Goal: Information Seeking & Learning: Understand process/instructions

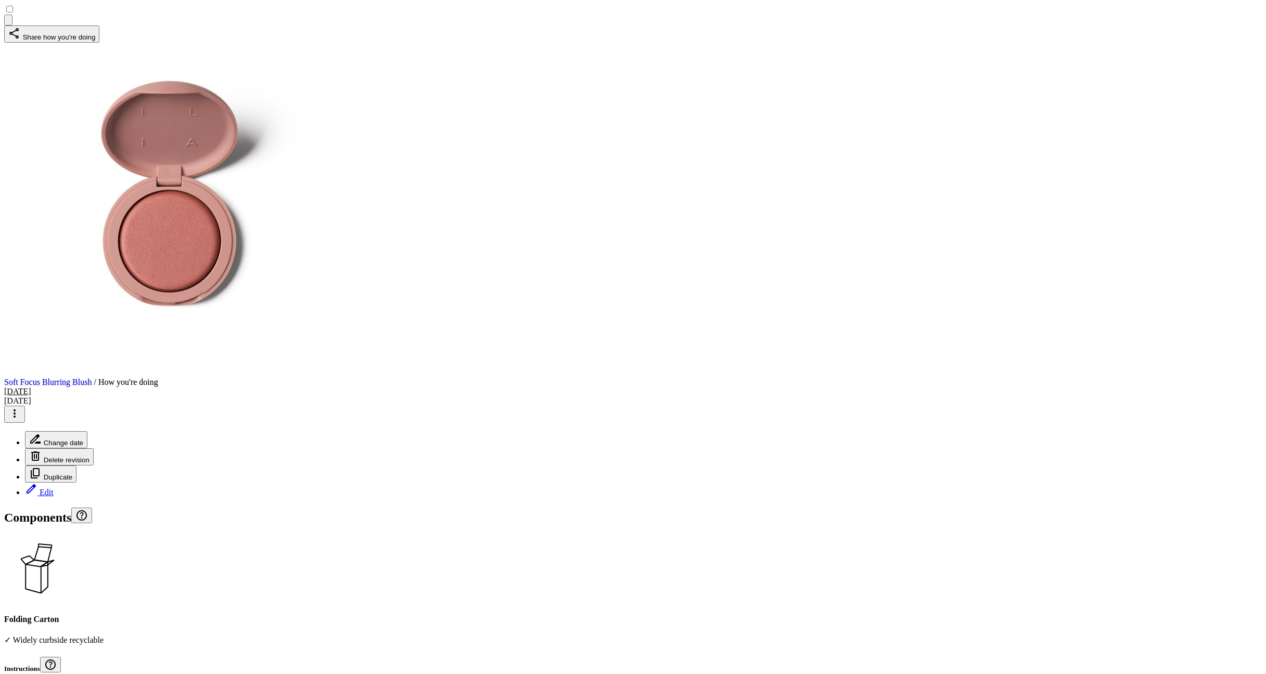
scroll to position [32, 0]
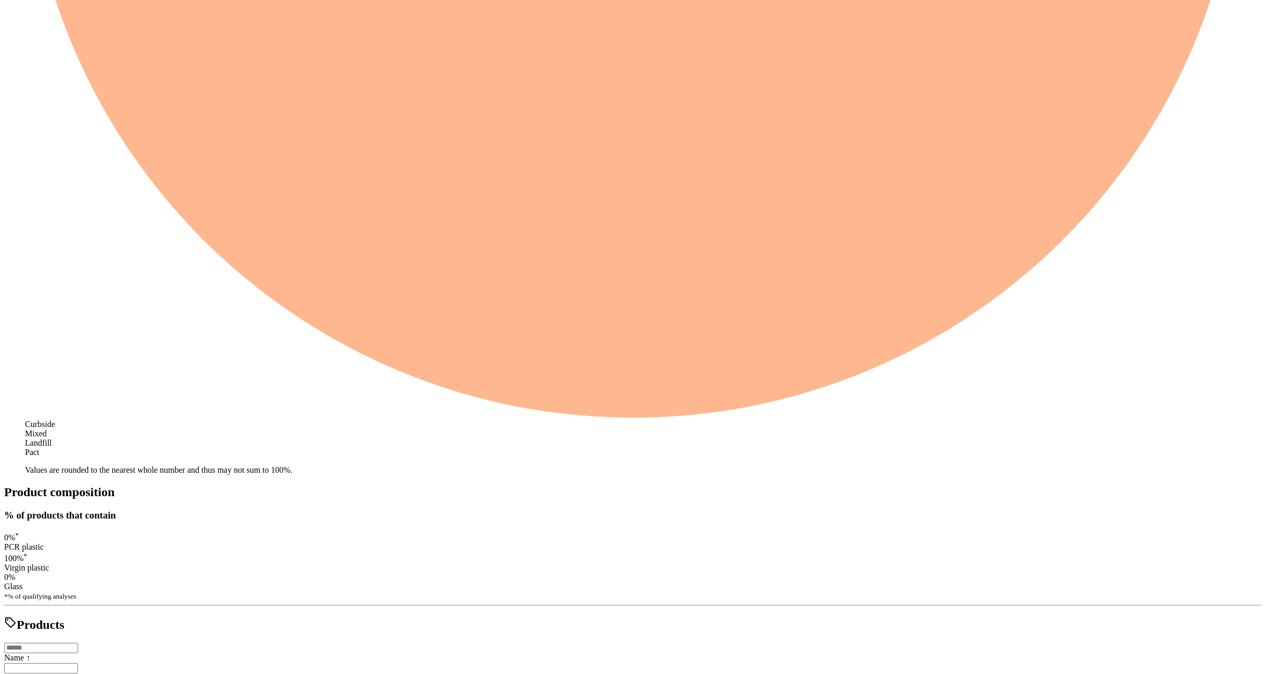
scroll to position [996, 0]
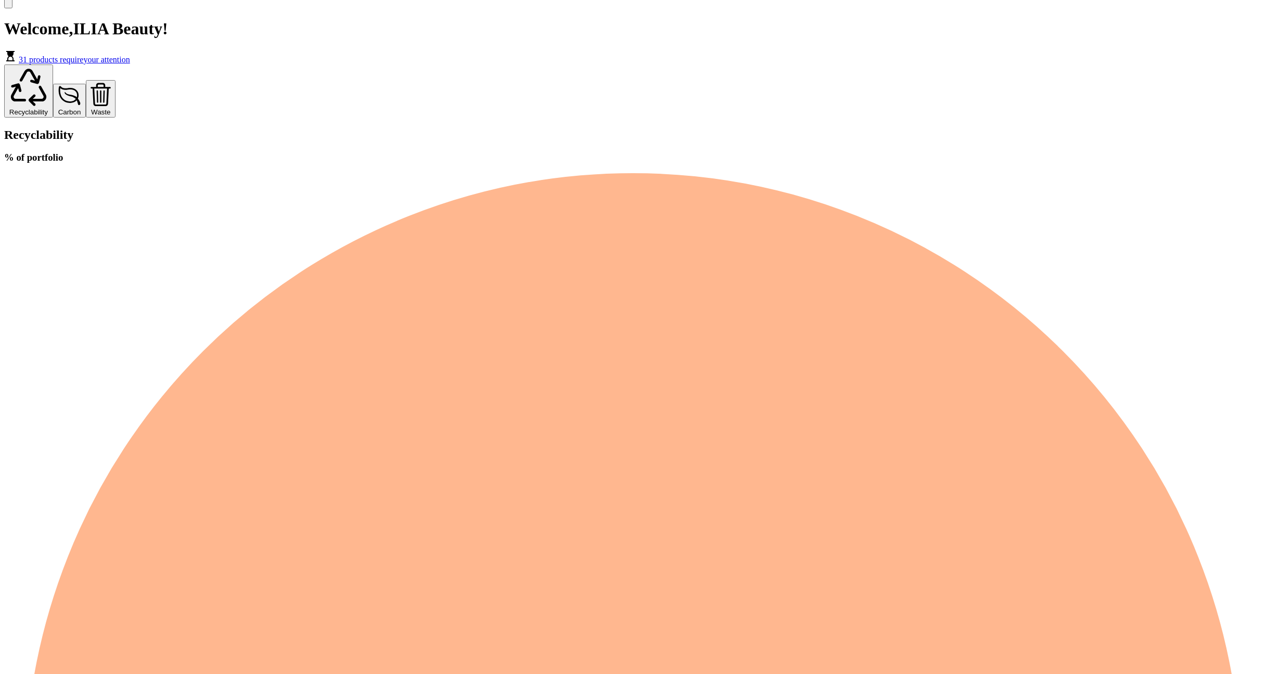
scroll to position [0, 0]
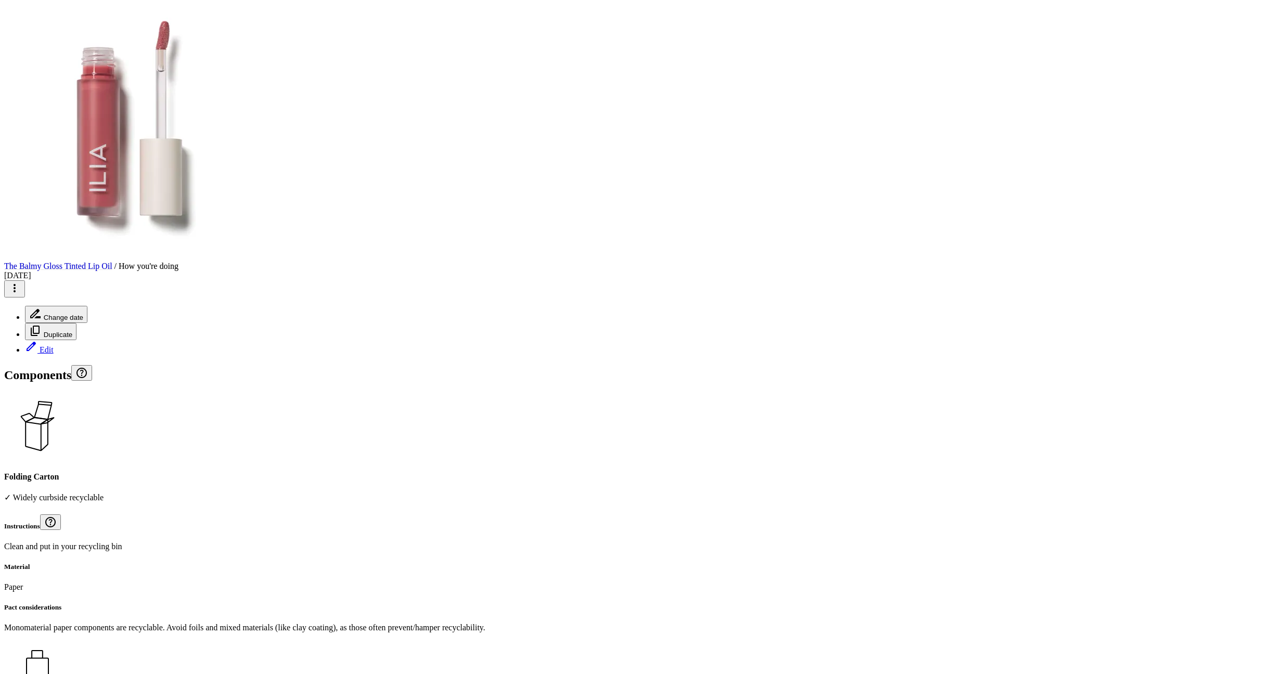
scroll to position [117, 0]
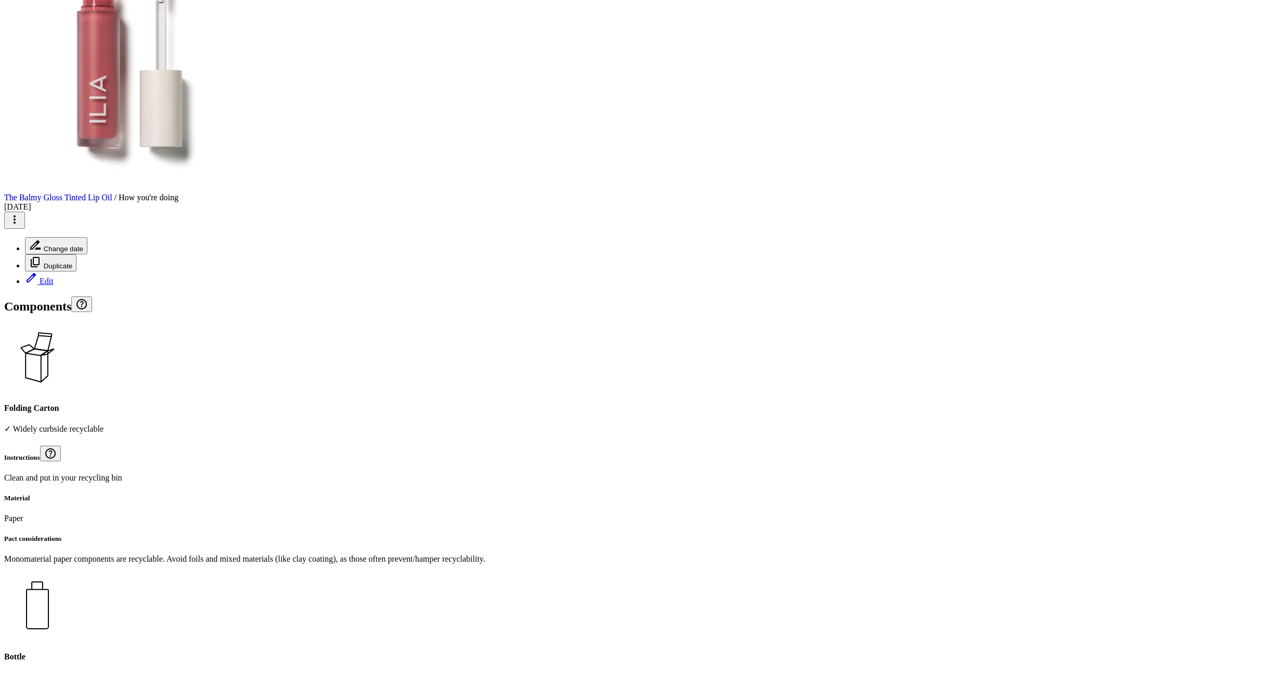
scroll to position [181, 0]
